Goal: Obtain resource: Obtain resource

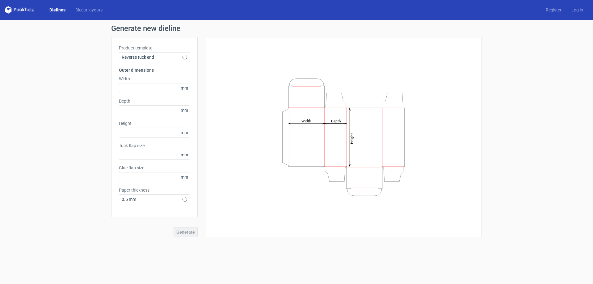
type input "15"
type input "10"
click at [153, 83] on div "Width mm" at bounding box center [154, 84] width 71 height 17
click at [153, 86] on input "text" at bounding box center [154, 88] width 71 height 10
type input "33"
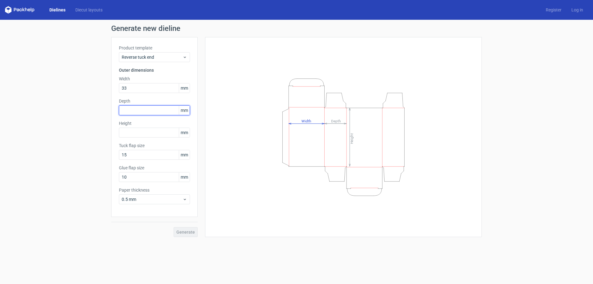
click at [157, 107] on input "text" at bounding box center [154, 110] width 71 height 10
type input "33"
click at [156, 137] on input "text" at bounding box center [154, 133] width 71 height 10
type input "6"
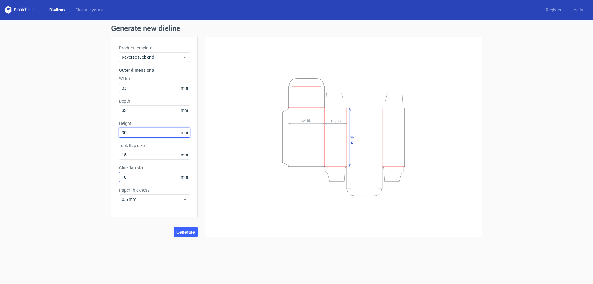
type input "90"
drag, startPoint x: 154, startPoint y: 179, endPoint x: 75, endPoint y: 172, distance: 80.0
click at [75, 172] on div "Generate new dieline Product template Reverse tuck end Outer dimensions Width 3…" at bounding box center [296, 131] width 593 height 222
type input "15"
click at [183, 229] on button "Generate" at bounding box center [186, 232] width 24 height 10
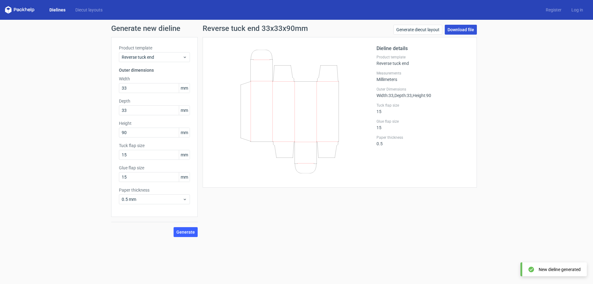
click at [449, 26] on link "Download file" at bounding box center [461, 30] width 32 height 10
